Goal: Information Seeking & Learning: Learn about a topic

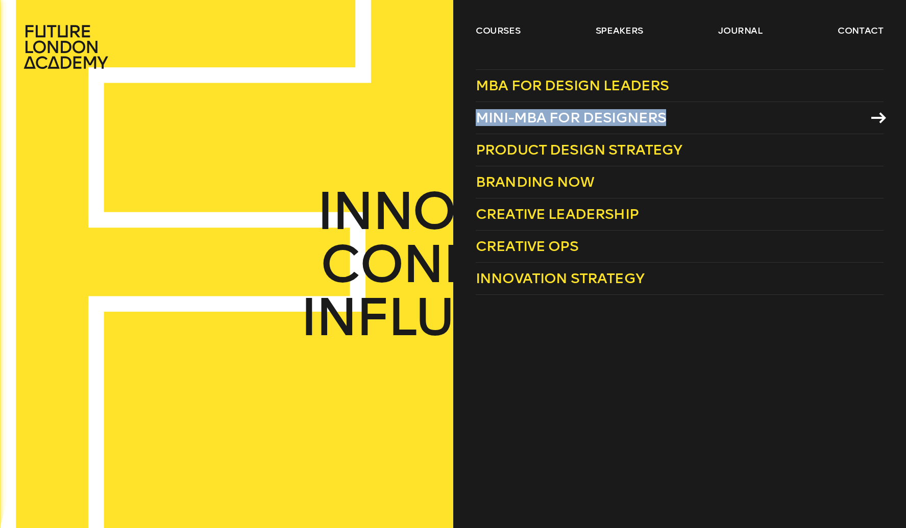
click at [540, 119] on span "Mini-MBA for Designers" at bounding box center [571, 117] width 191 height 17
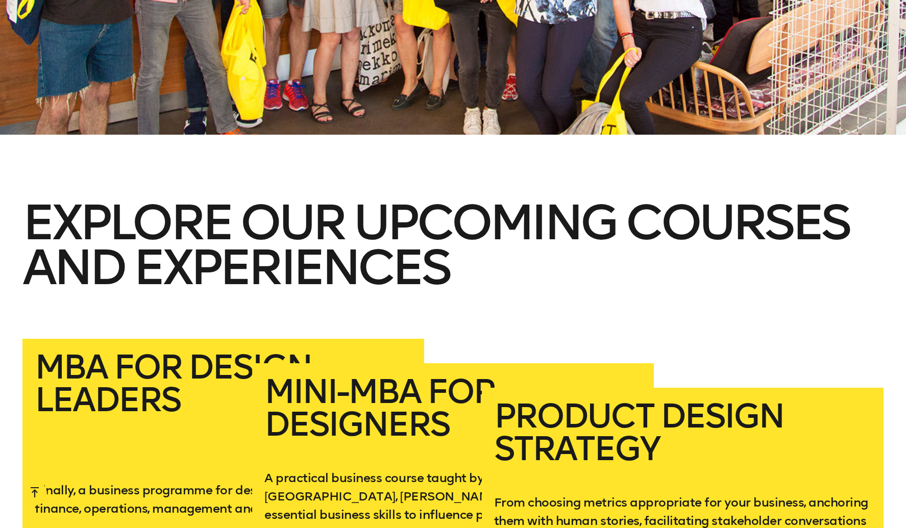
scroll to position [1745, 0]
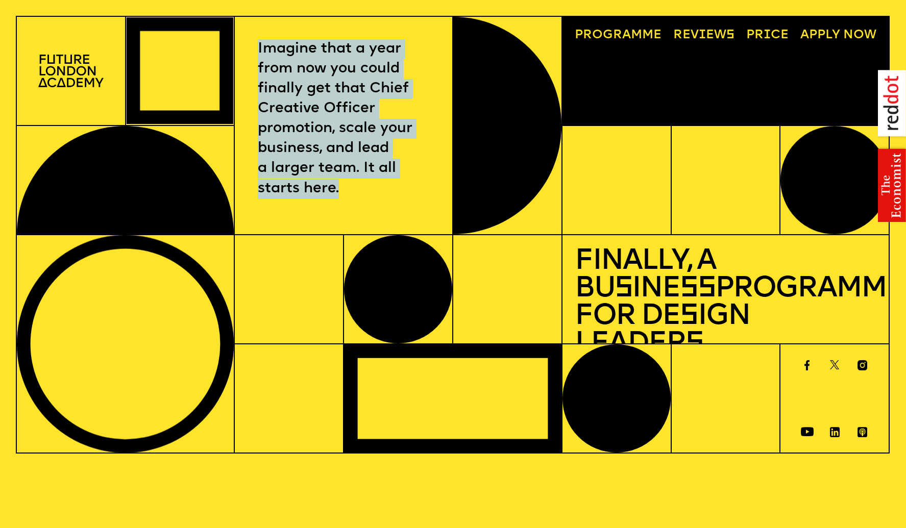
drag, startPoint x: 252, startPoint y: 43, endPoint x: 404, endPoint y: 187, distance: 209.0
click at [401, 185] on div "Imagine that a year from now you could finally get that Chief Creative Officer …" at bounding box center [343, 125] width 218 height 218
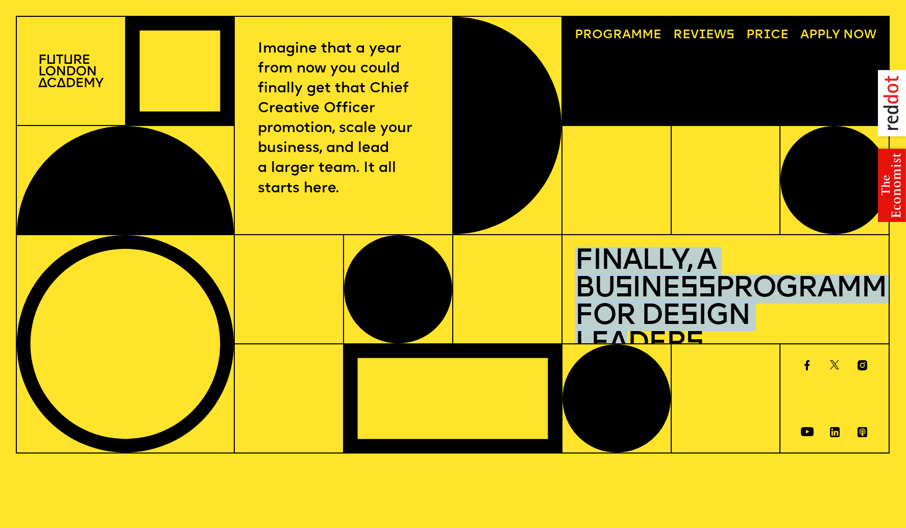
drag, startPoint x: 564, startPoint y: 272, endPoint x: 812, endPoint y: 322, distance: 252.5
click at [760, 317] on div "Finally, a Bu s ine ss Programme for De s ign Leader s" at bounding box center [725, 289] width 327 height 109
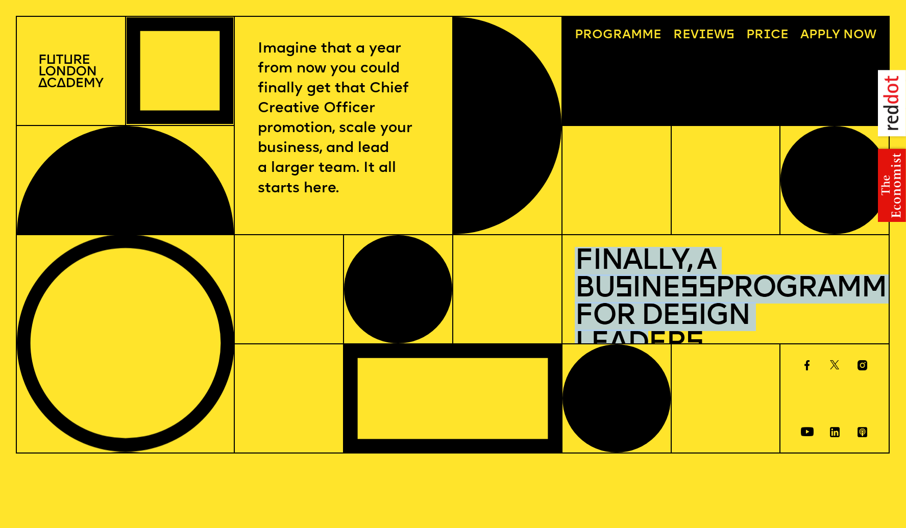
click at [669, 260] on h1 "Finally, a Bu s ine ss Programme for De s ign Leader s" at bounding box center [725, 303] width 301 height 110
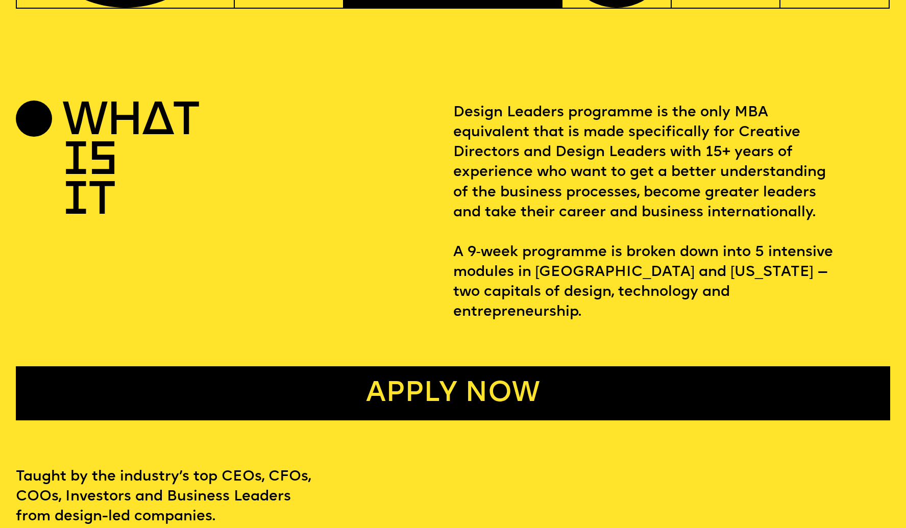
scroll to position [446, 0]
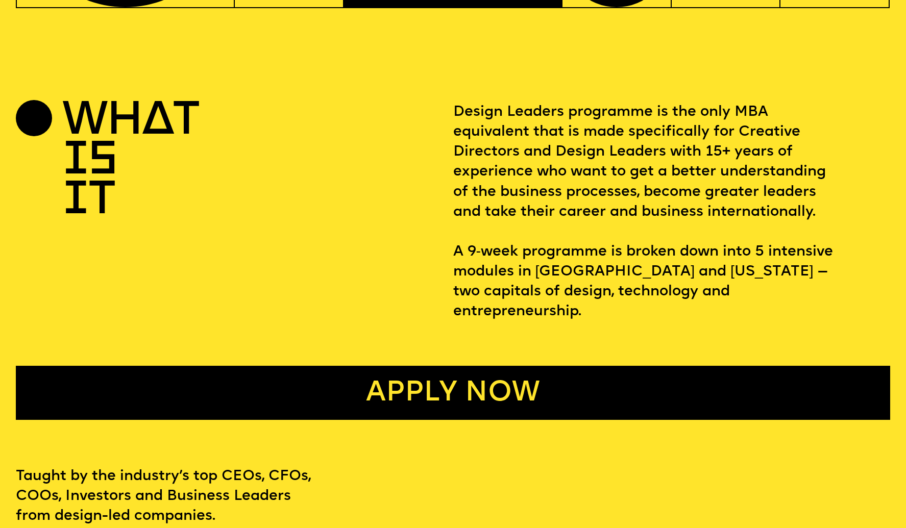
click at [648, 111] on p "Design Leaders programme is the only MBA equivalent that is made specifically f…" at bounding box center [671, 212] width 437 height 219
drag, startPoint x: 458, startPoint y: 113, endPoint x: 771, endPoint y: 111, distance: 312.4
click at [771, 111] on p "Design Leaders programme is the only MBA equivalent that is made specifically f…" at bounding box center [671, 212] width 437 height 219
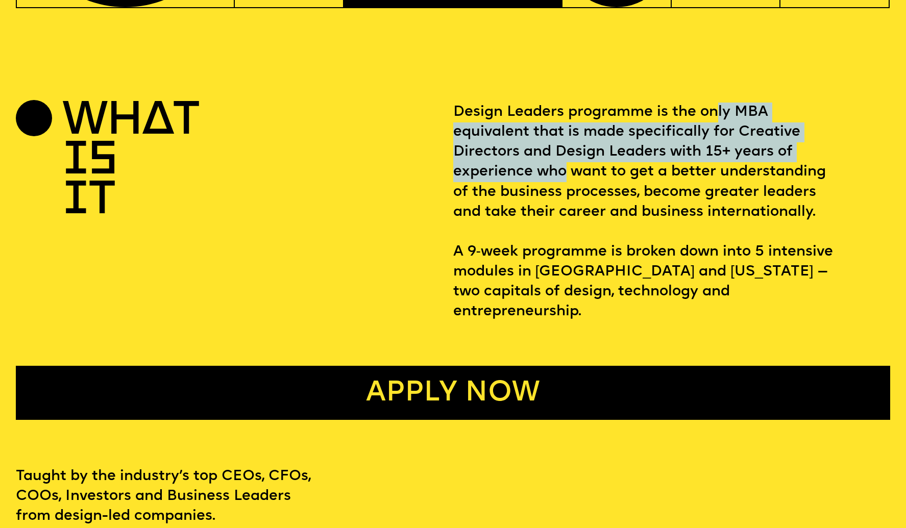
drag, startPoint x: 716, startPoint y: 104, endPoint x: 625, endPoint y: 170, distance: 112.5
click at [580, 173] on p "Design Leaders programme is the only MBA equivalent that is made specifically f…" at bounding box center [671, 212] width 437 height 219
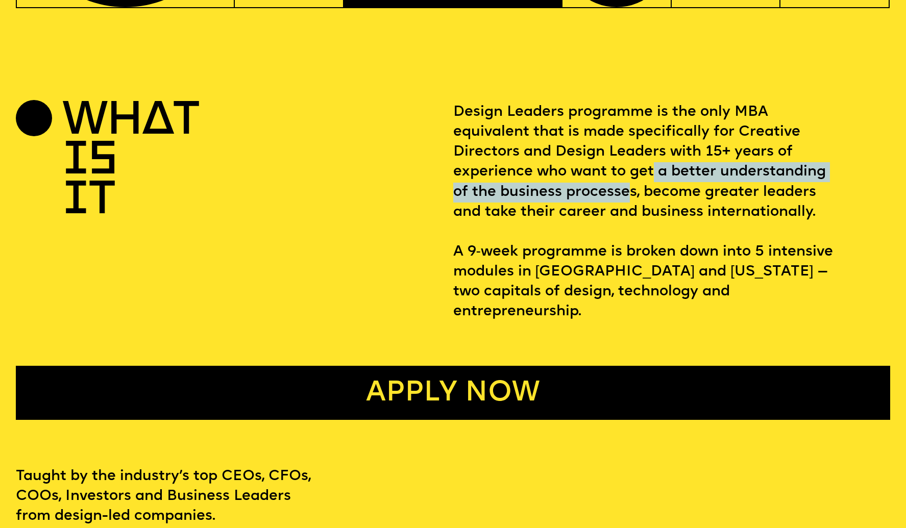
drag, startPoint x: 651, startPoint y: 170, endPoint x: 630, endPoint y: 201, distance: 37.1
click at [630, 201] on p "Design Leaders programme is the only MBA equivalent that is made specifically f…" at bounding box center [671, 212] width 437 height 219
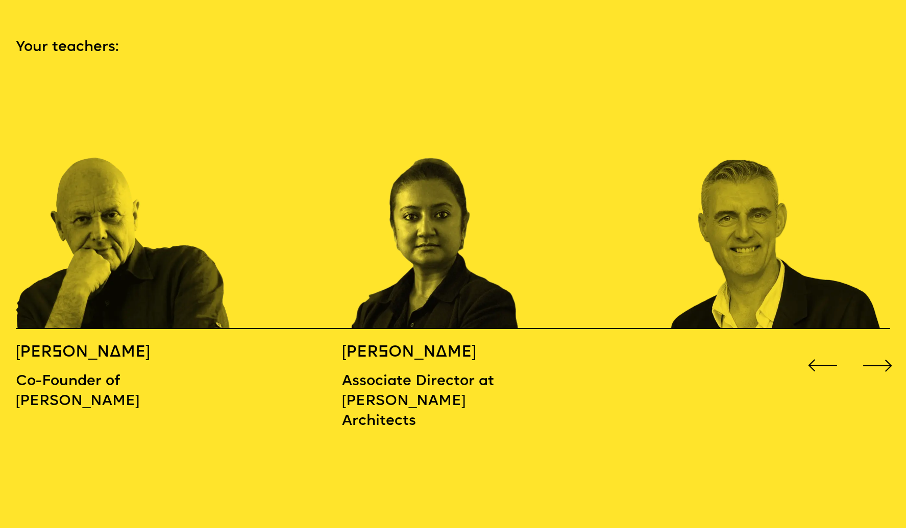
scroll to position [1366, 0]
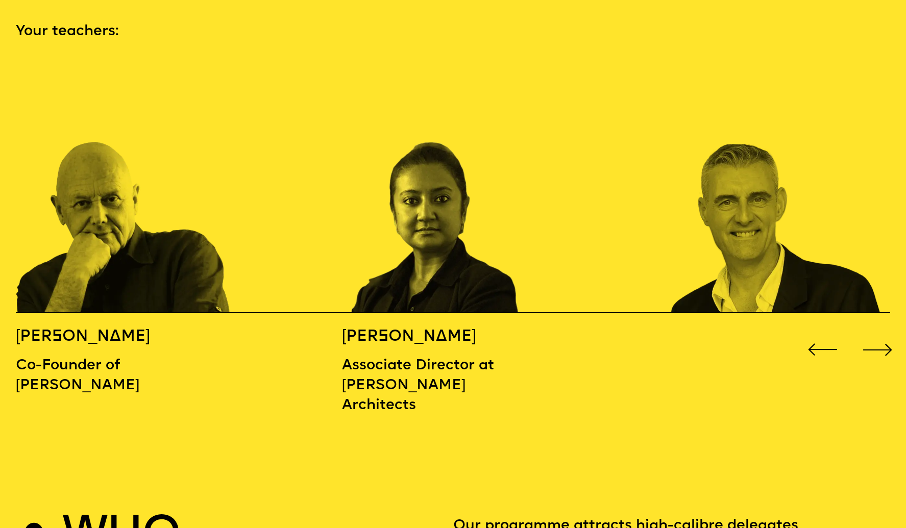
click at [888, 332] on div "Next slide" at bounding box center [877, 350] width 36 height 36
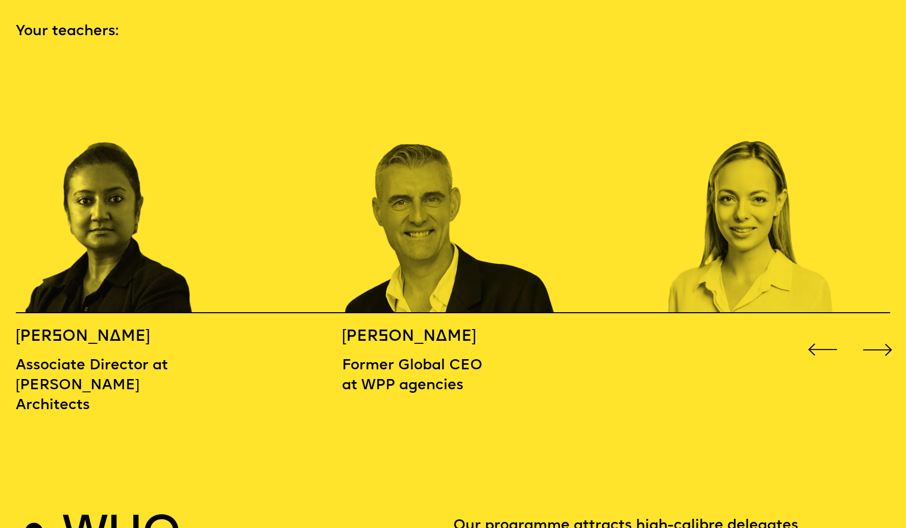
click at [888, 332] on div "Next slide" at bounding box center [877, 350] width 36 height 36
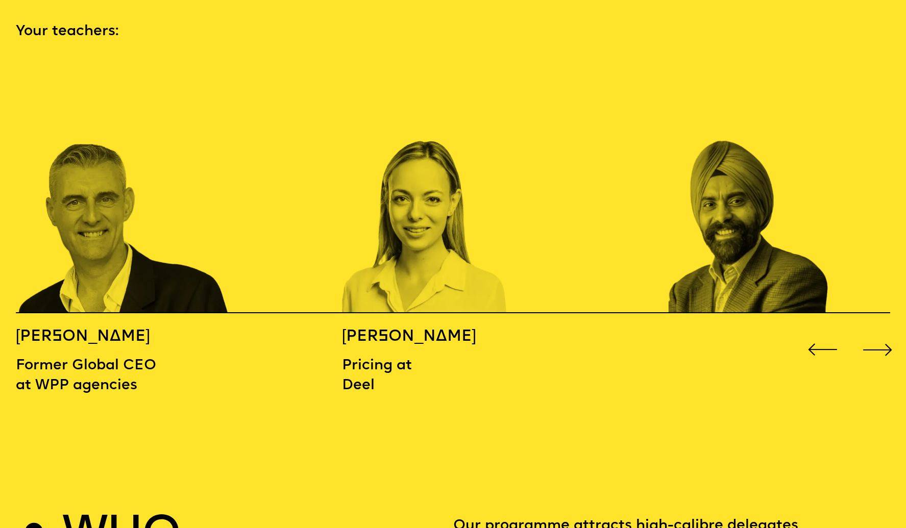
click at [888, 332] on div "Next slide" at bounding box center [877, 350] width 36 height 36
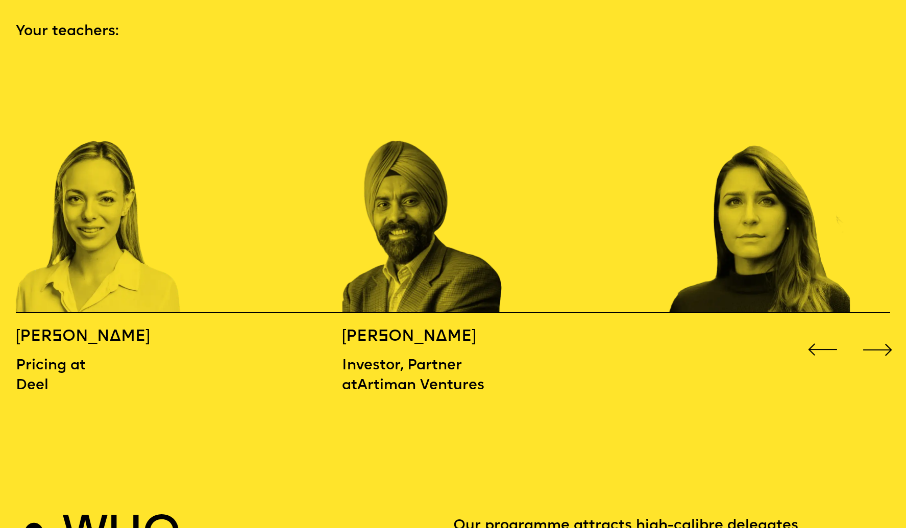
click at [888, 332] on div "Next slide" at bounding box center [877, 350] width 36 height 36
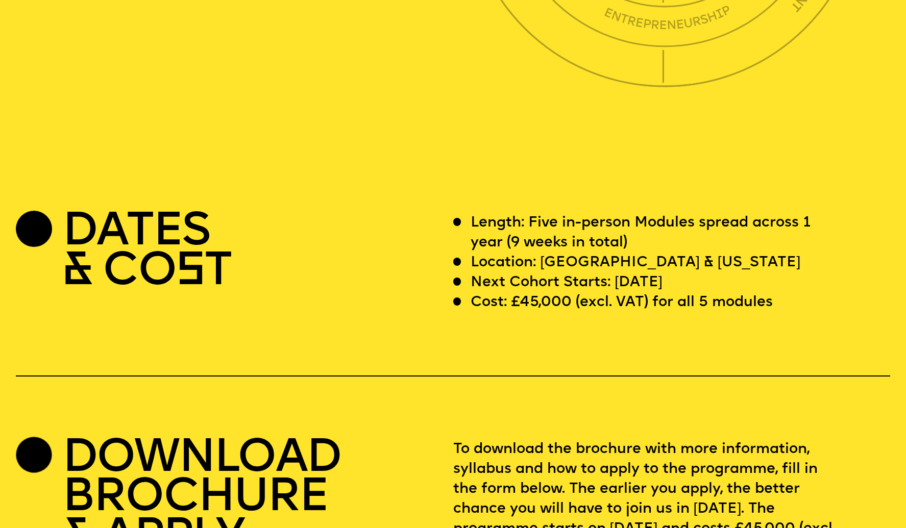
scroll to position [3584, 0]
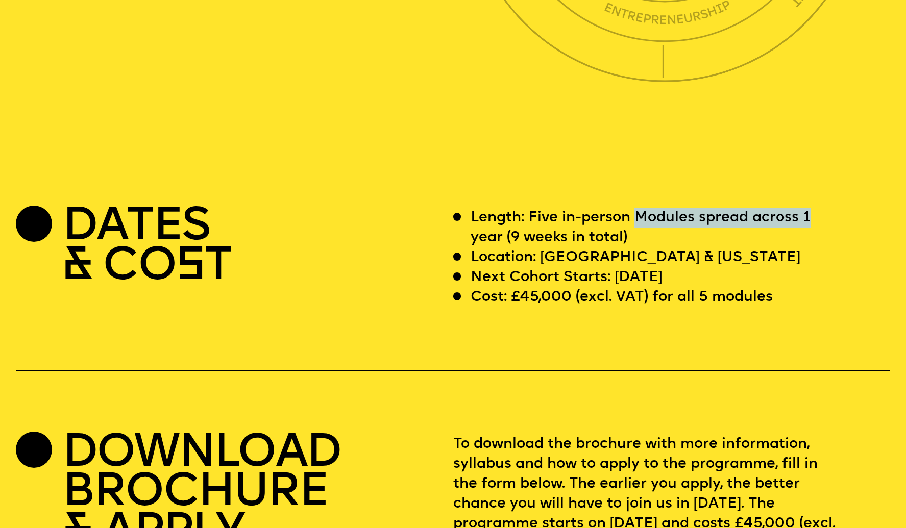
drag, startPoint x: 640, startPoint y: 174, endPoint x: 816, endPoint y: 178, distance: 176.1
click at [816, 208] on p "Length: Five in-person Modules spread across 1 year (9 weeks in total)" at bounding box center [653, 228] width 365 height 40
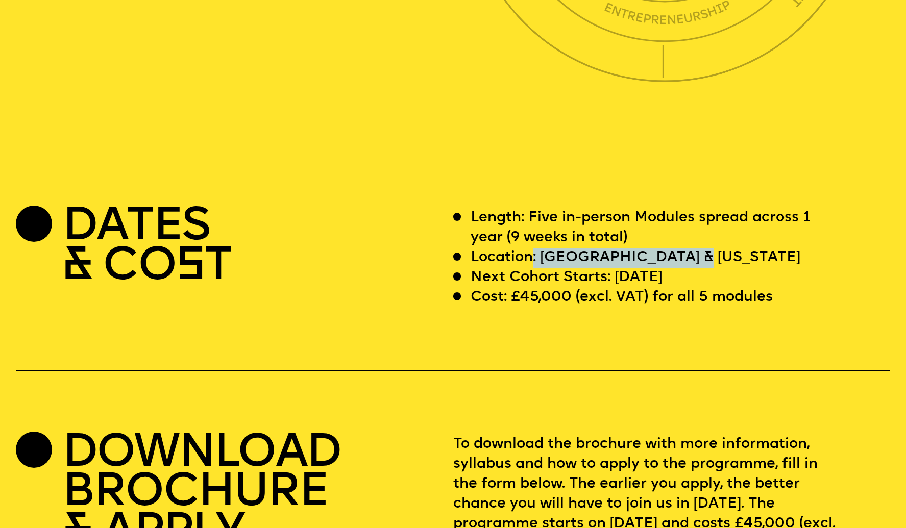
drag, startPoint x: 533, startPoint y: 214, endPoint x: 711, endPoint y: 224, distance: 178.4
click at [711, 248] on div "Location: London & California" at bounding box center [644, 258] width 383 height 20
click at [662, 268] on p "Next Cohort Starts: 12 July 2026" at bounding box center [567, 278] width 192 height 20
drag, startPoint x: 508, startPoint y: 238, endPoint x: 711, endPoint y: 242, distance: 203.7
click at [711, 268] on div "Next Cohort Starts: 12 July 2026" at bounding box center [644, 278] width 383 height 20
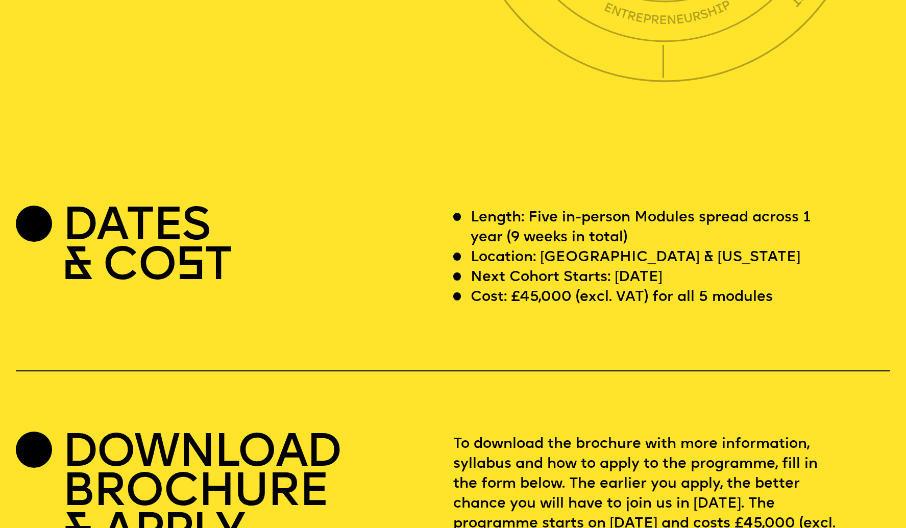
click at [696, 276] on div "DATES & CO S T Length: Five in-person Modules spread across 1 year (9 weeks in …" at bounding box center [453, 411] width 906 height 406
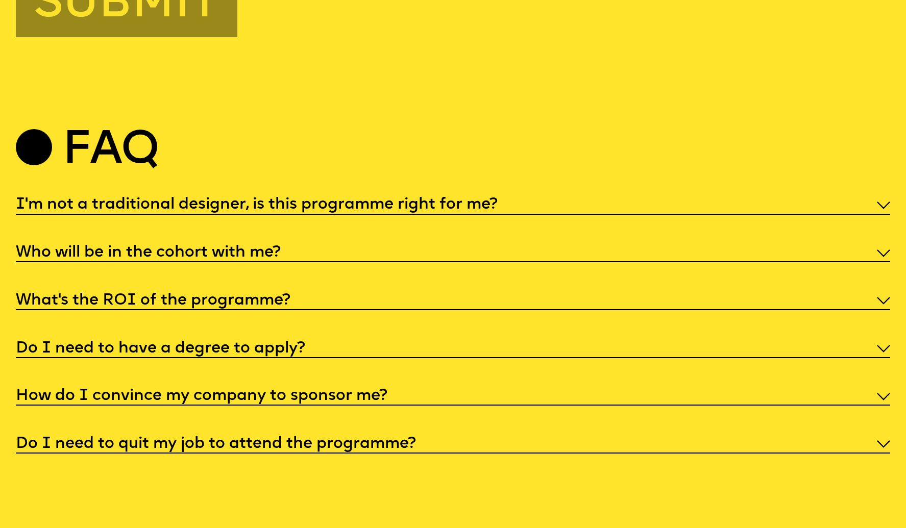
scroll to position [4670, 0]
